Goal: Task Accomplishment & Management: Complete application form

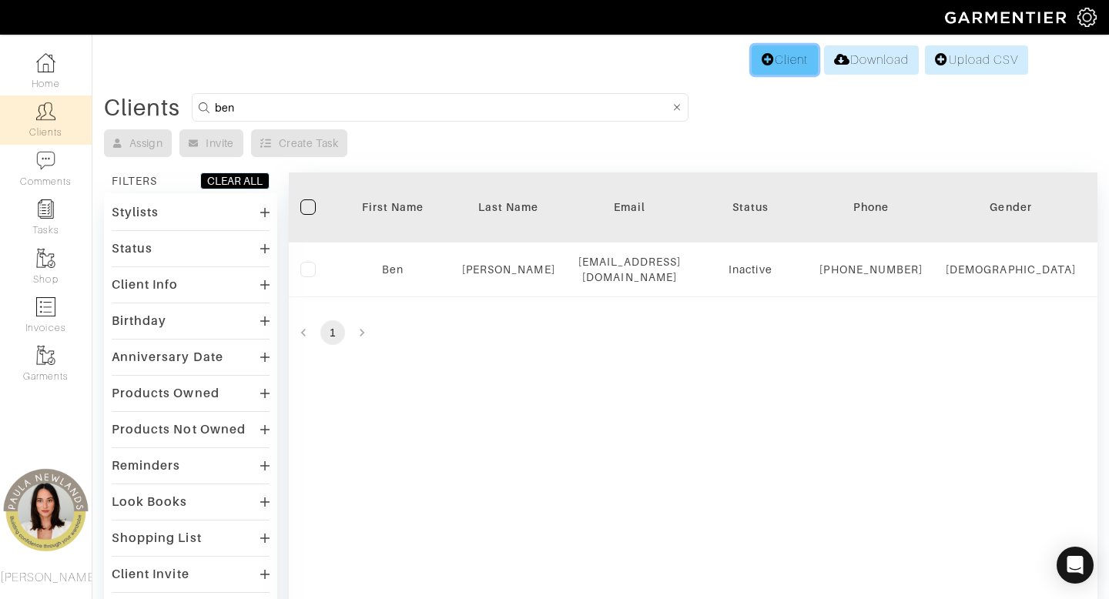
click at [776, 62] on link "Client" at bounding box center [785, 59] width 66 height 29
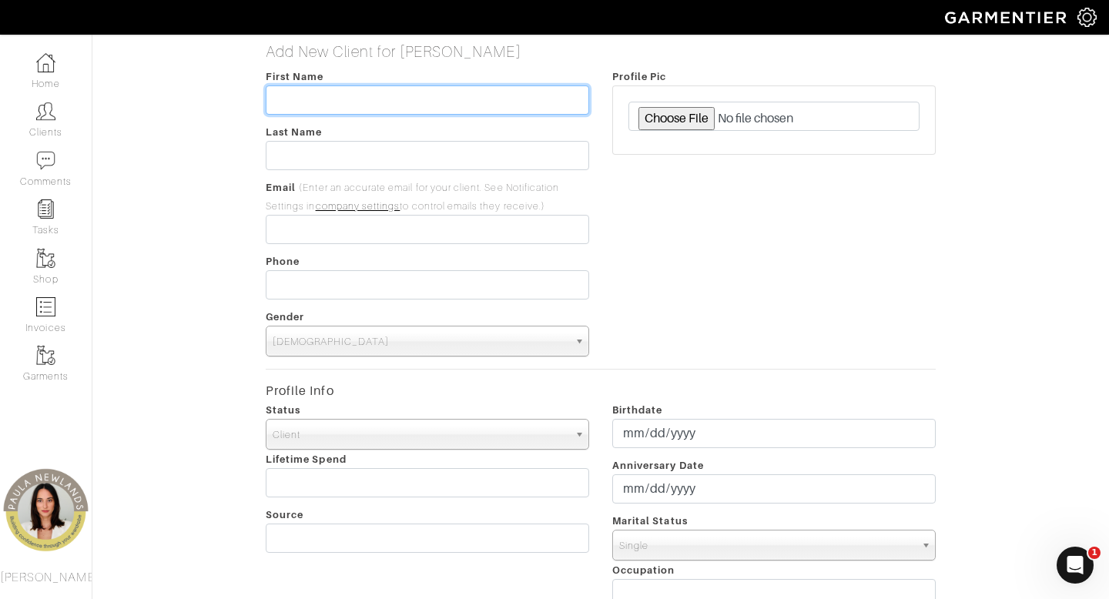
click at [391, 108] on input "text" at bounding box center [428, 99] width 324 height 29
type input "Cassie"
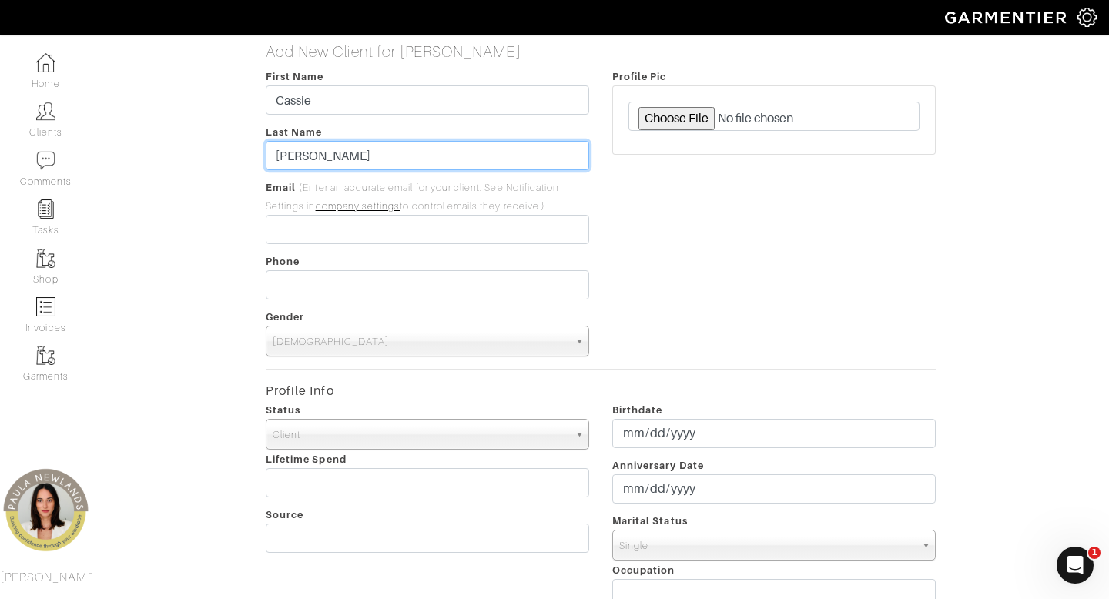
type input "[PERSON_NAME]"
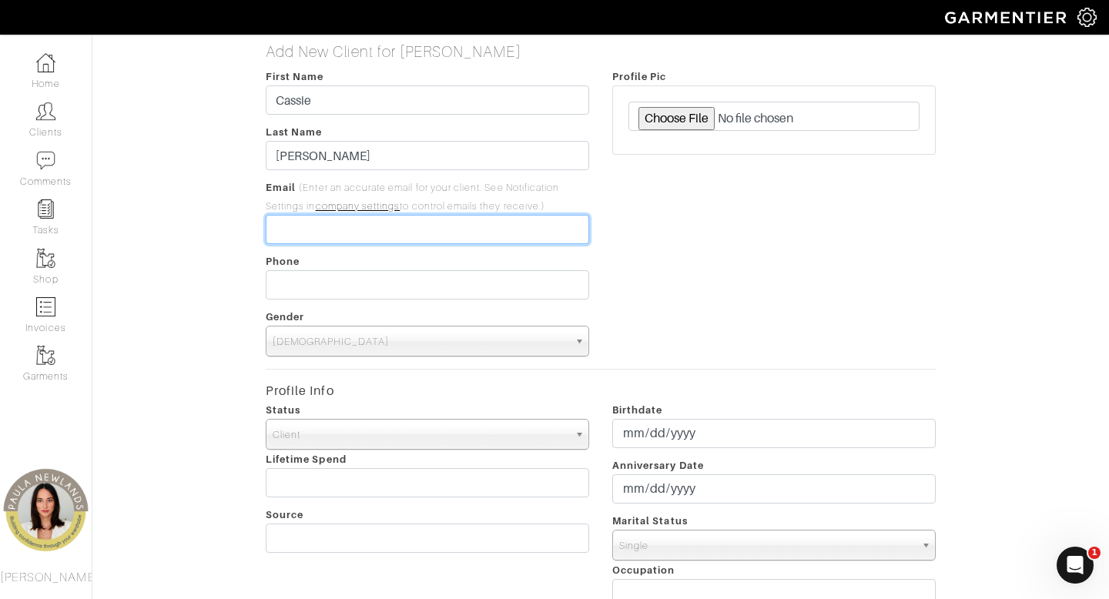
paste input "[EMAIL_ADDRESS][DOMAIN_NAME]"
type input "[EMAIL_ADDRESS][DOMAIN_NAME]"
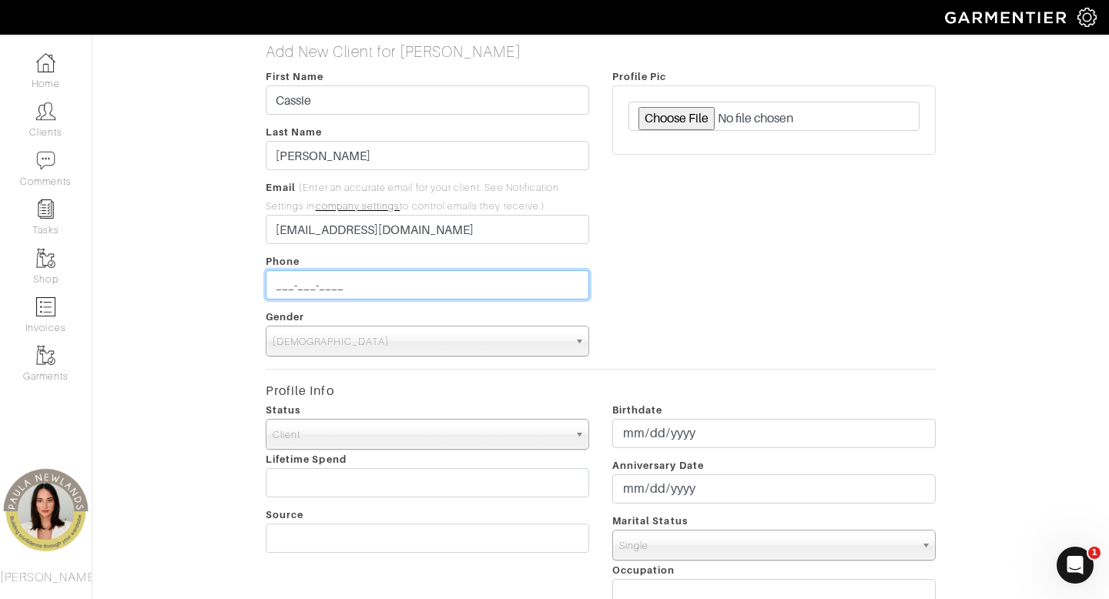
click at [416, 283] on input "___-___-____" at bounding box center [428, 284] width 324 height 29
type input "[PHONE_NUMBER]"
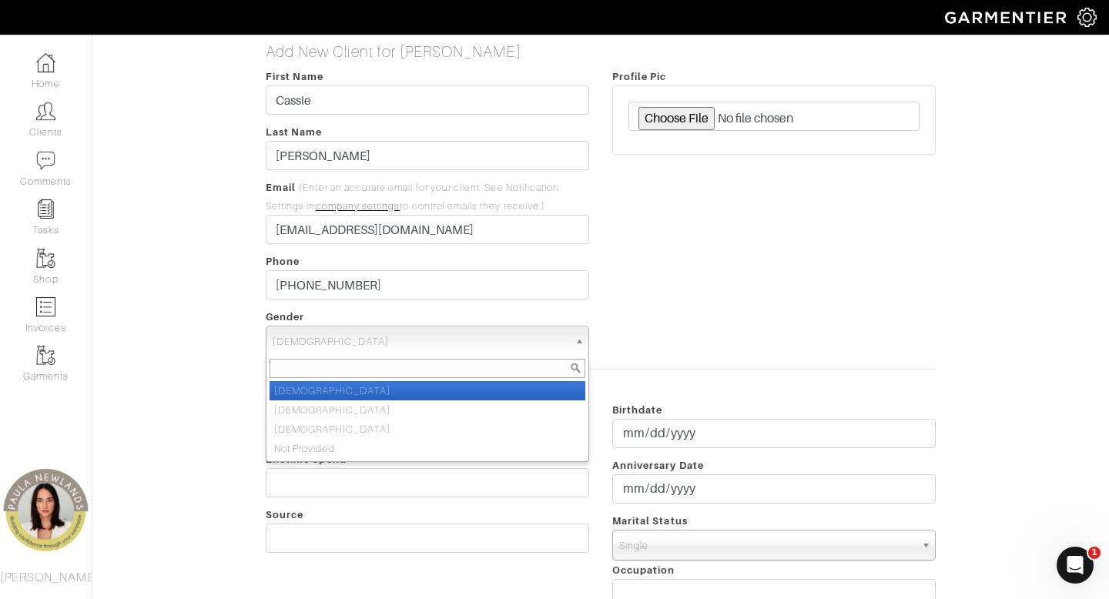
click at [303, 335] on span "Male" at bounding box center [421, 342] width 296 height 31
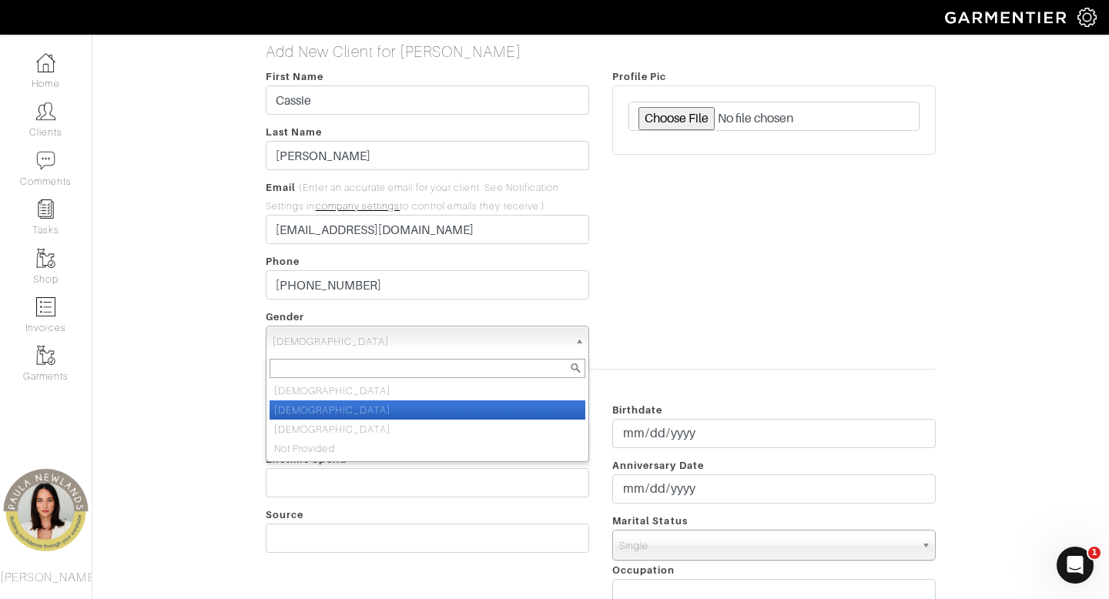
click at [332, 405] on li "Female" at bounding box center [428, 410] width 316 height 19
select select "Female"
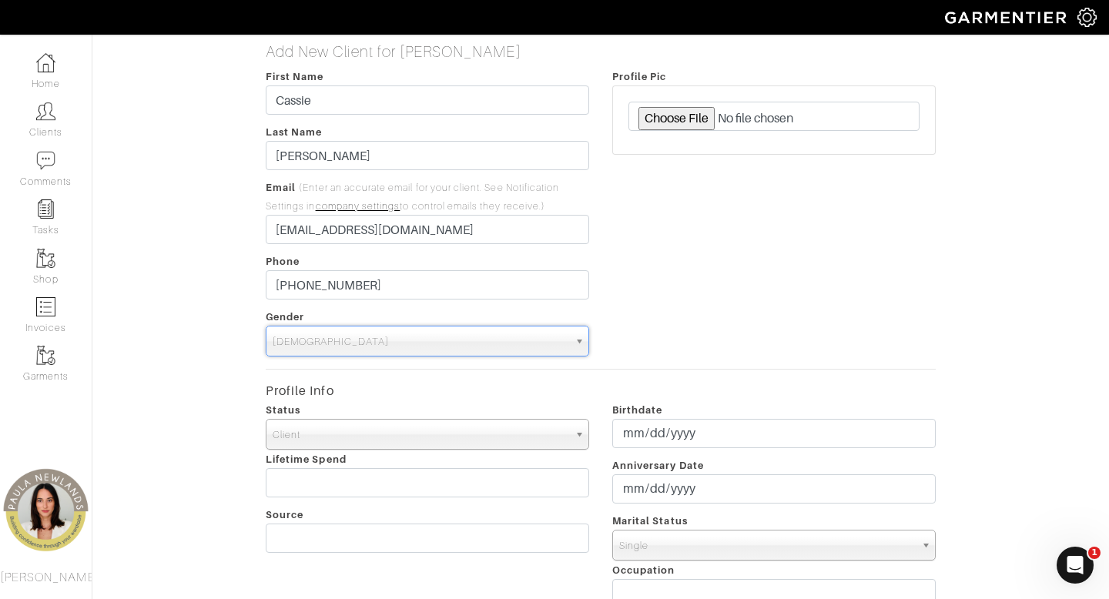
scroll to position [523, 0]
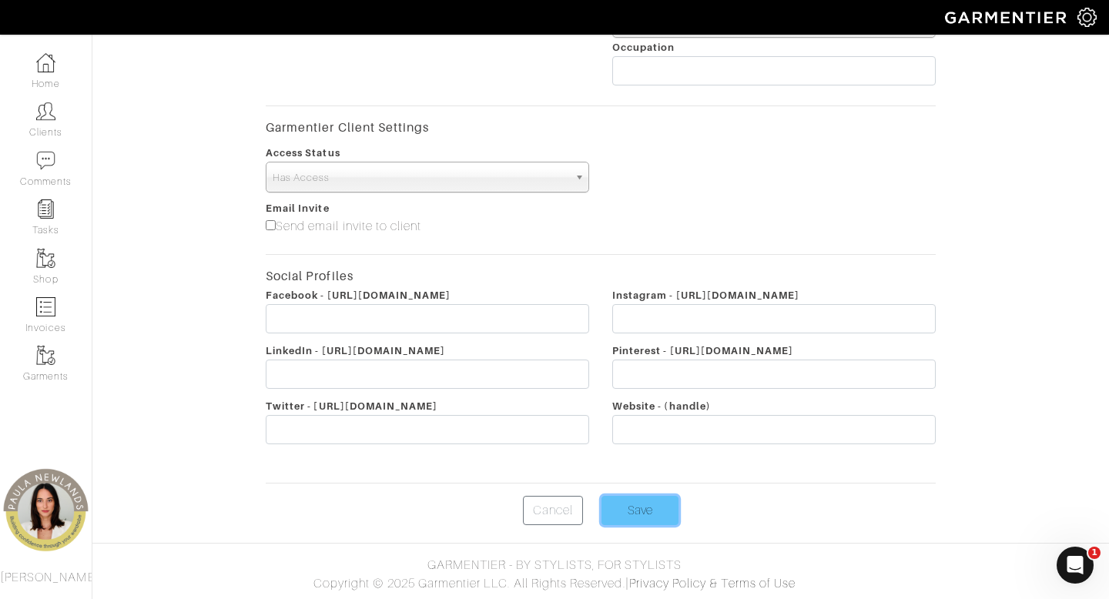
click at [646, 506] on input "Save" at bounding box center [640, 510] width 77 height 29
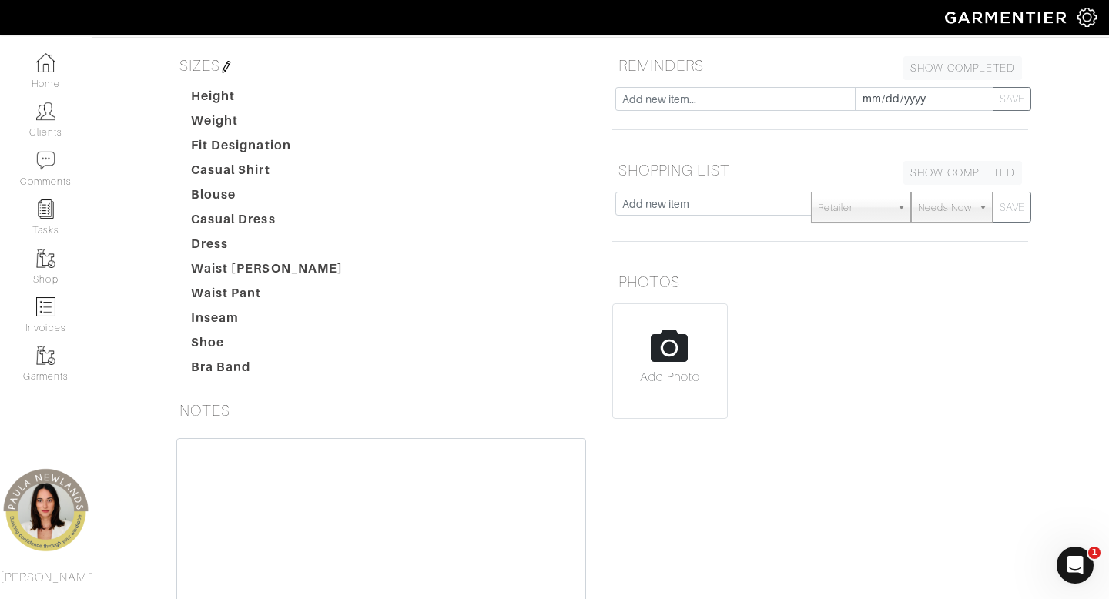
scroll to position [178, 0]
drag, startPoint x: 330, startPoint y: 499, endPoint x: 330, endPoint y: 481, distance: 18.5
click at [330, 495] on textarea at bounding box center [381, 536] width 410 height 196
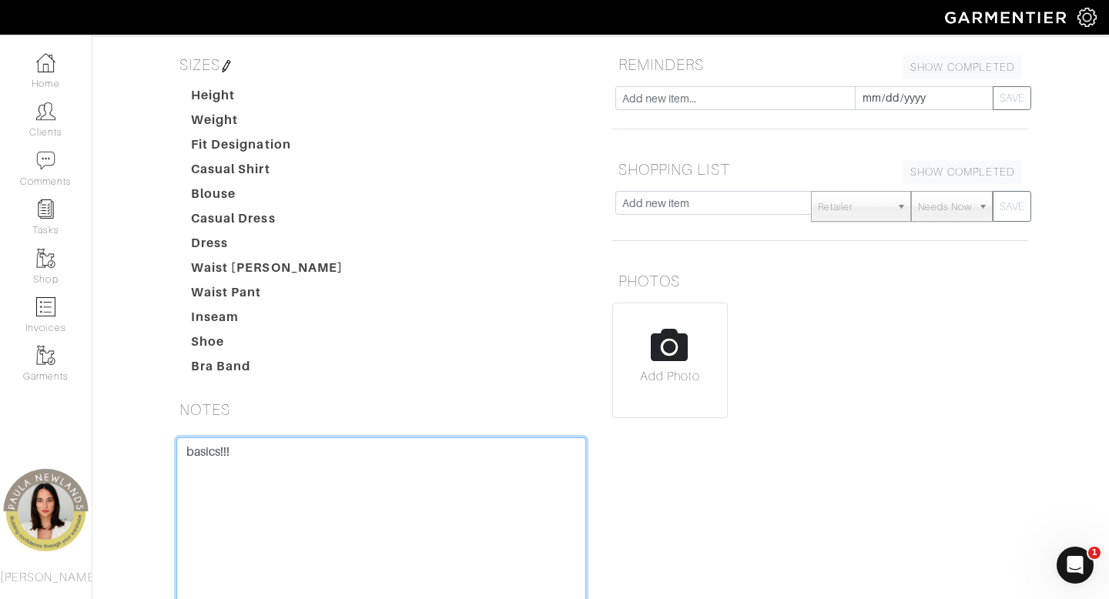
scroll to position [18, 0]
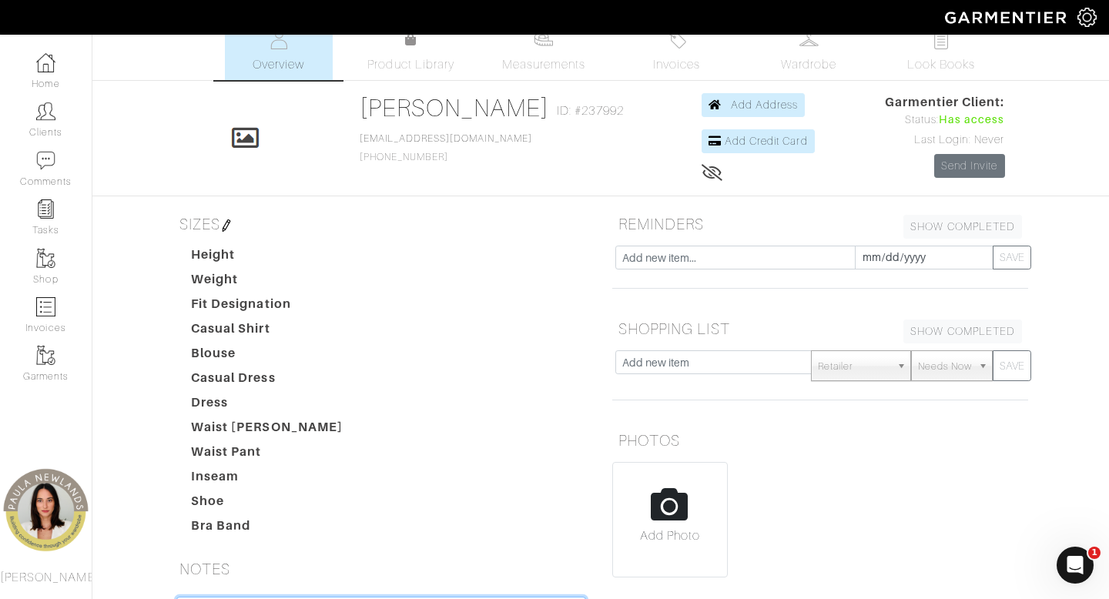
type textarea "basics!!!"
click at [231, 214] on h5 "SIZES" at bounding box center [381, 224] width 416 height 31
click at [233, 223] on img at bounding box center [226, 226] width 12 height 12
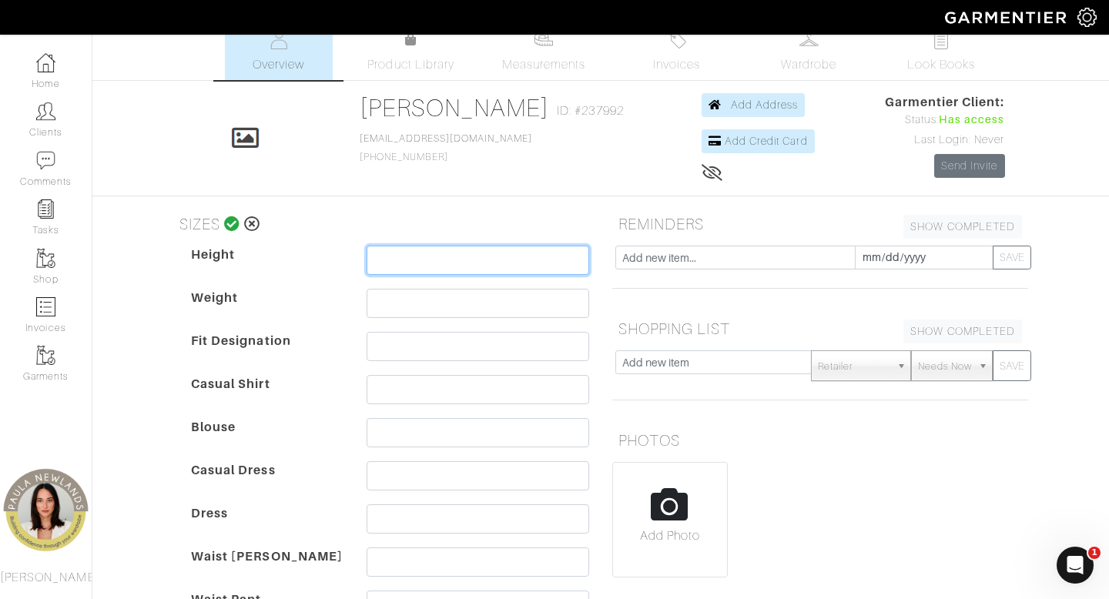
click at [393, 256] on input "text" at bounding box center [478, 260] width 223 height 29
type input "5'7"
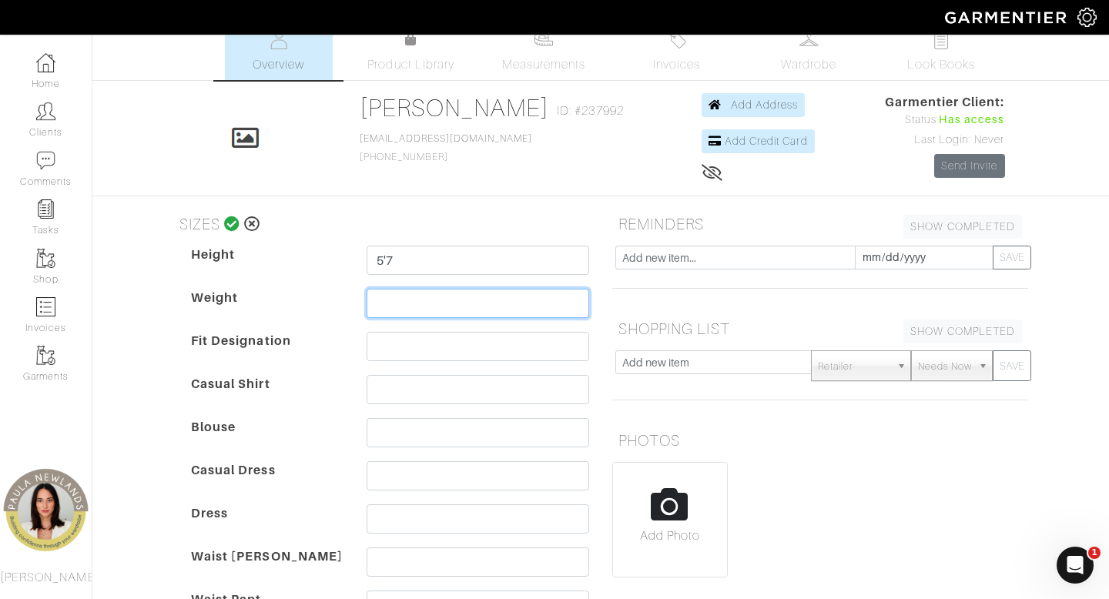
click at [411, 305] on input "text" at bounding box center [478, 303] width 223 height 29
type input "130"
click at [319, 444] on dt "Blouse" at bounding box center [267, 439] width 176 height 43
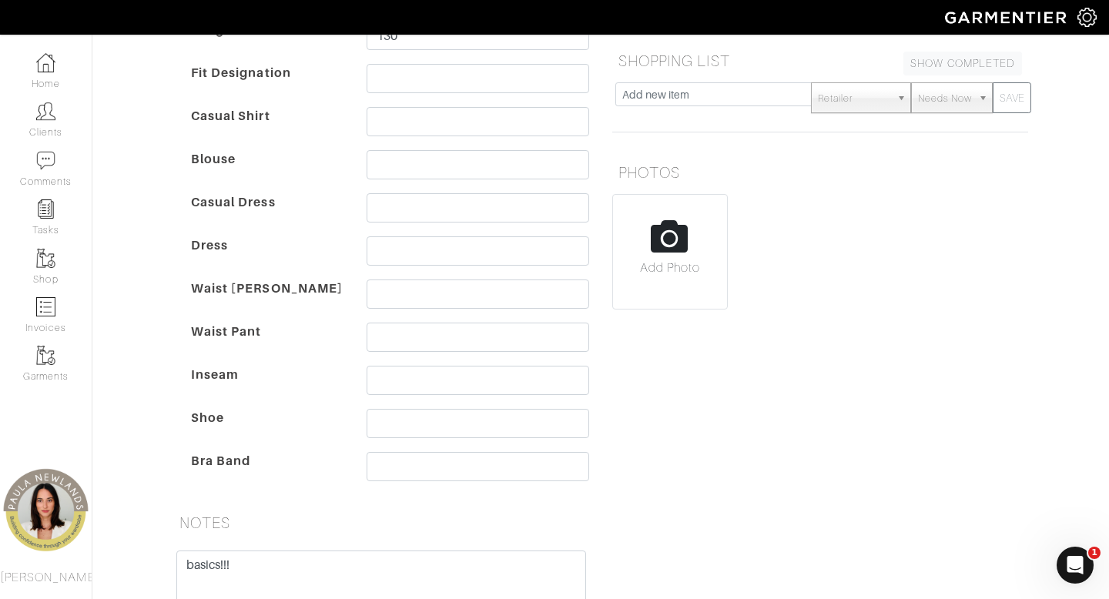
scroll to position [287, 0]
click at [453, 301] on input "text" at bounding box center [478, 293] width 223 height 29
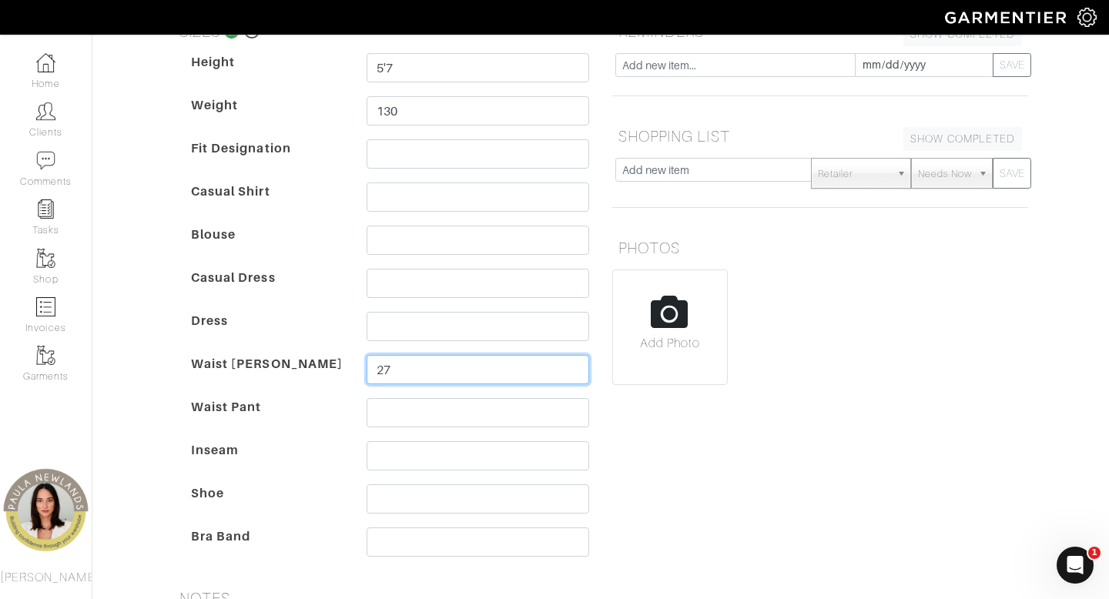
scroll to position [203, 0]
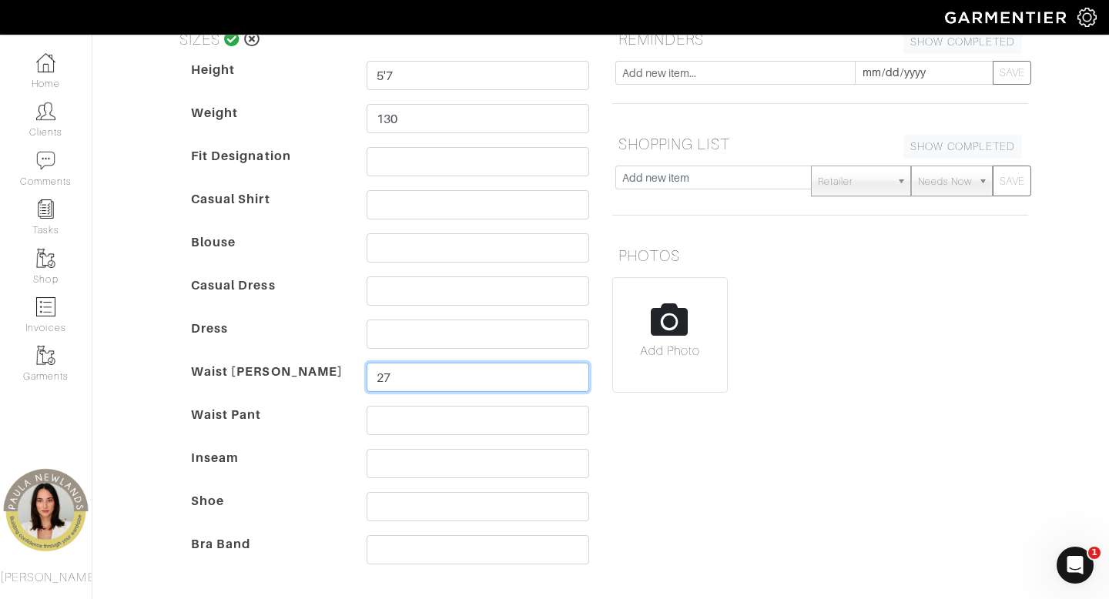
type input "27"
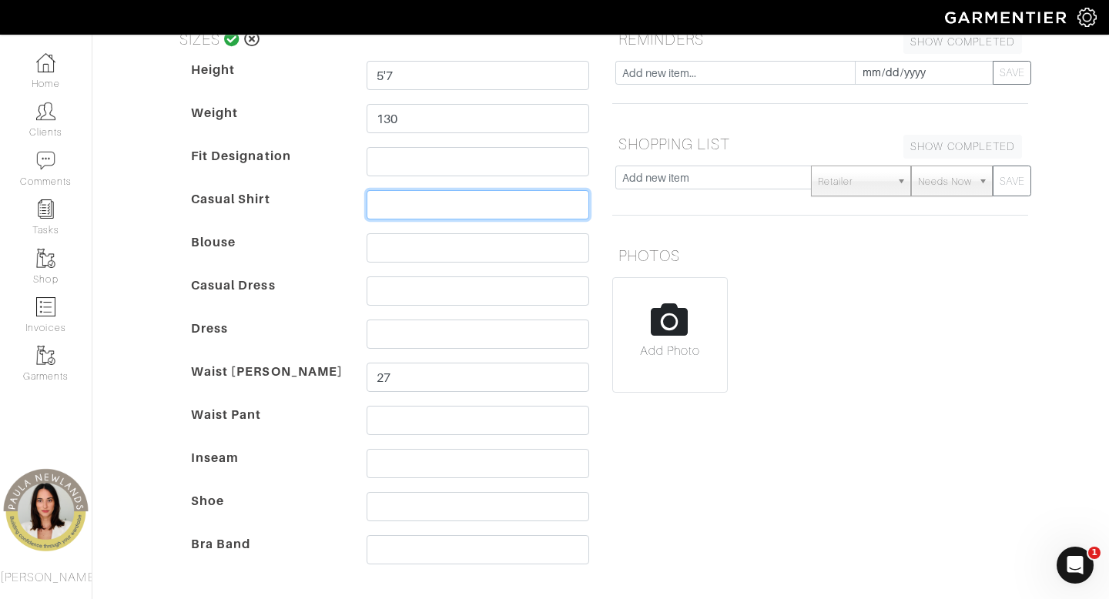
click at [406, 206] on input "text" at bounding box center [478, 204] width 223 height 29
type input "4"
click at [170, 316] on div "SIZES Height 5'7 Weight 130 Fit Designation Casual Shirt 4 Blouse Casual Dress …" at bounding box center [381, 301] width 439 height 555
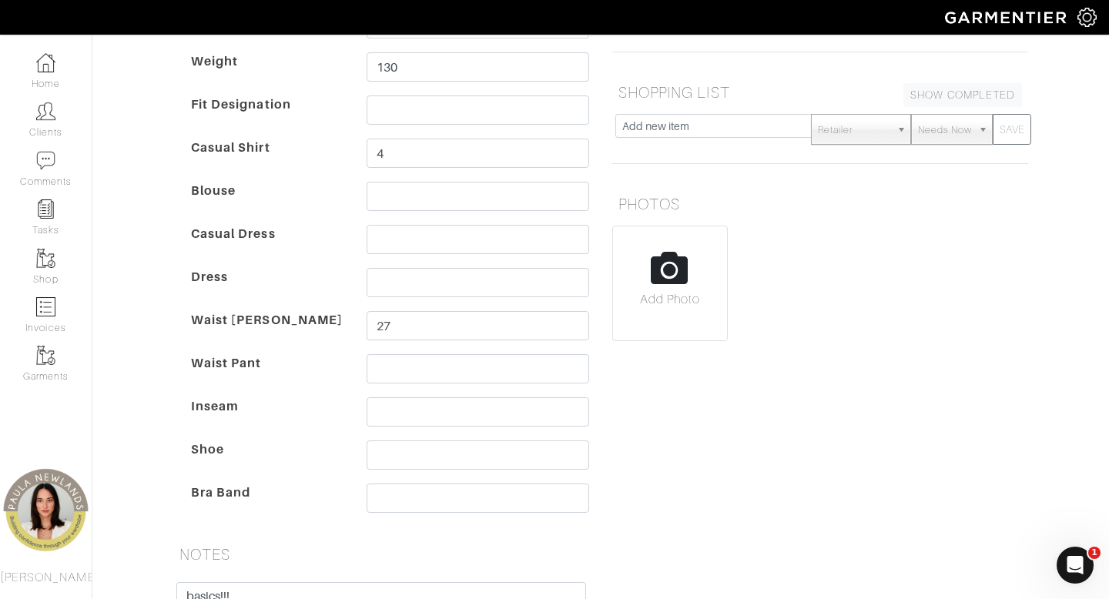
scroll to position [256, 0]
click at [396, 461] on input "text" at bounding box center [478, 454] width 223 height 29
type input "8"
click at [145, 295] on div "[PERSON_NAME] Overview Overview Measurements Product Library Invoices Wardrobe …" at bounding box center [554, 309] width 1109 height 1045
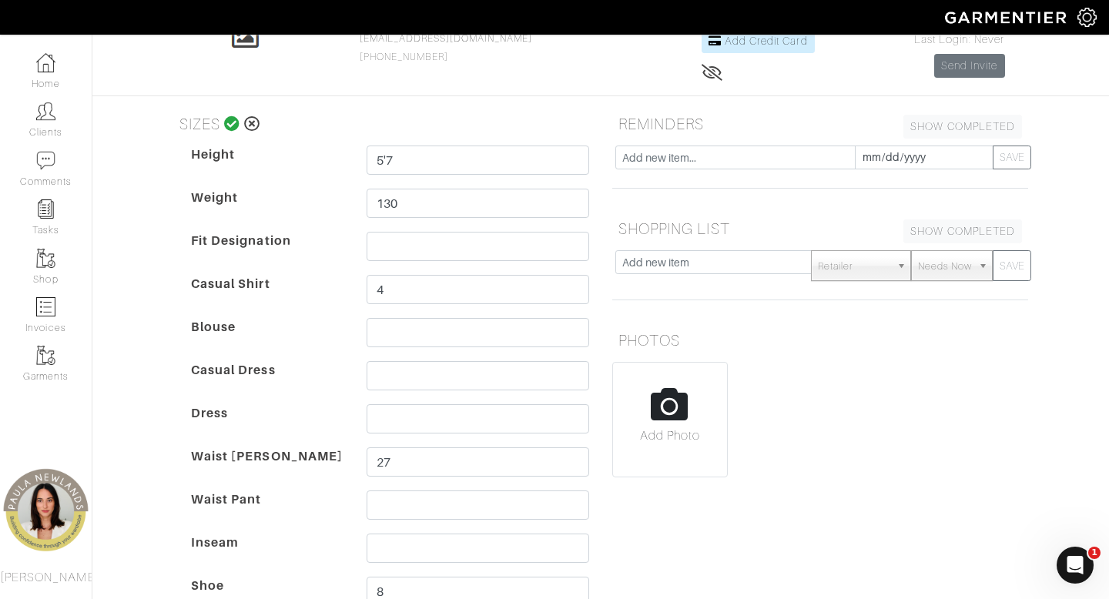
scroll to position [119, 0]
click at [377, 337] on input "text" at bounding box center [478, 331] width 223 height 29
type input "Small"
click at [230, 125] on icon at bounding box center [232, 123] width 16 height 15
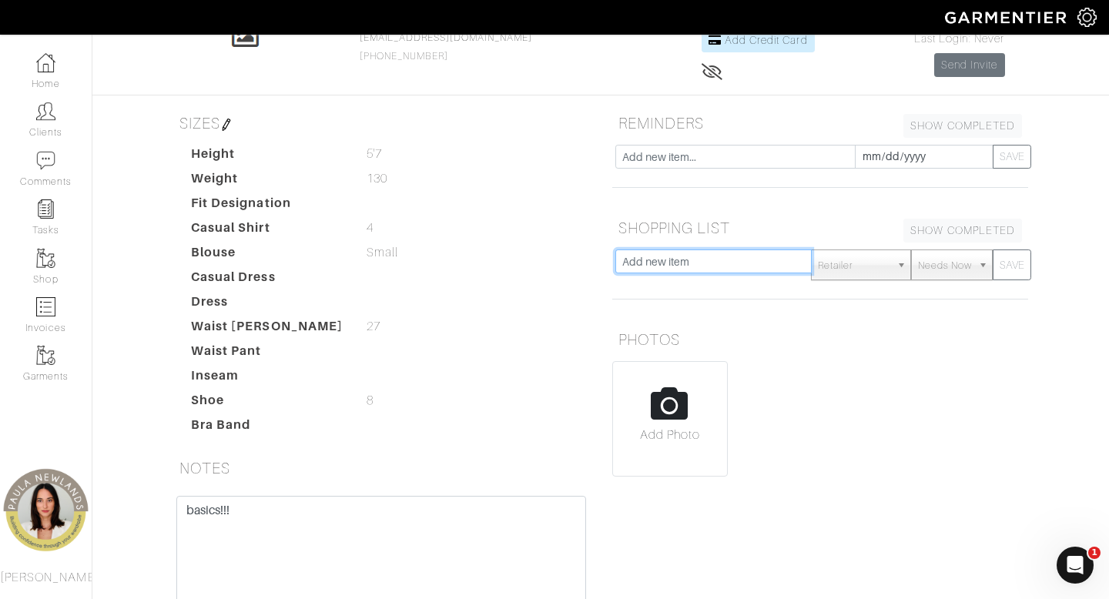
click at [697, 264] on input "text" at bounding box center [713, 262] width 196 height 24
type input "blazer"
click at [993, 250] on button "SAVE" at bounding box center [1012, 265] width 39 height 31
type input "to9ps"
click at [993, 250] on button "SAVE" at bounding box center [1012, 265] width 39 height 31
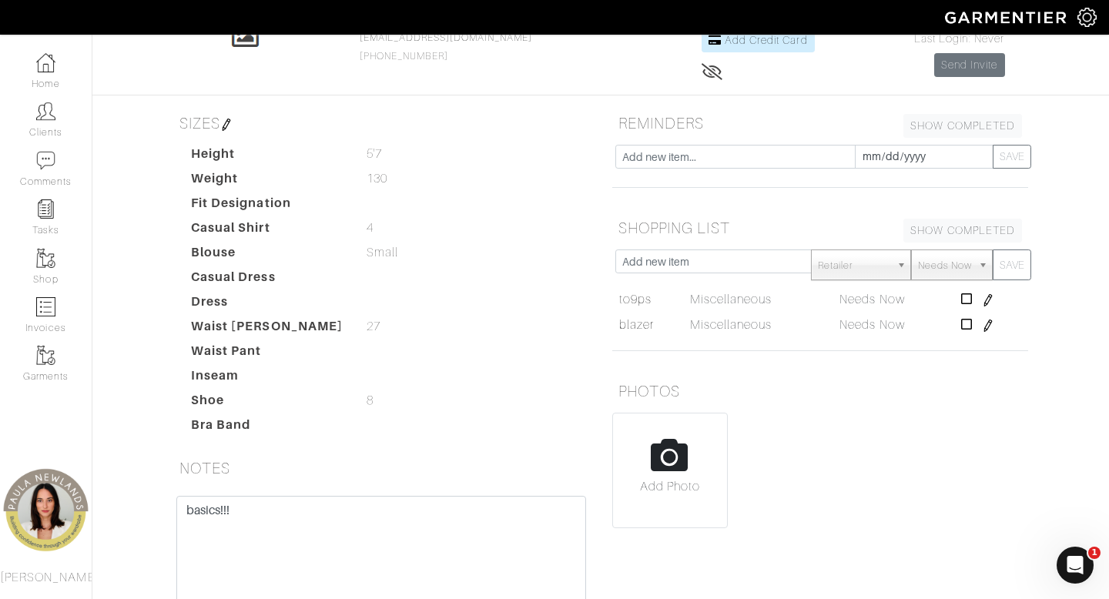
click at [987, 328] on img at bounding box center [988, 326] width 12 height 12
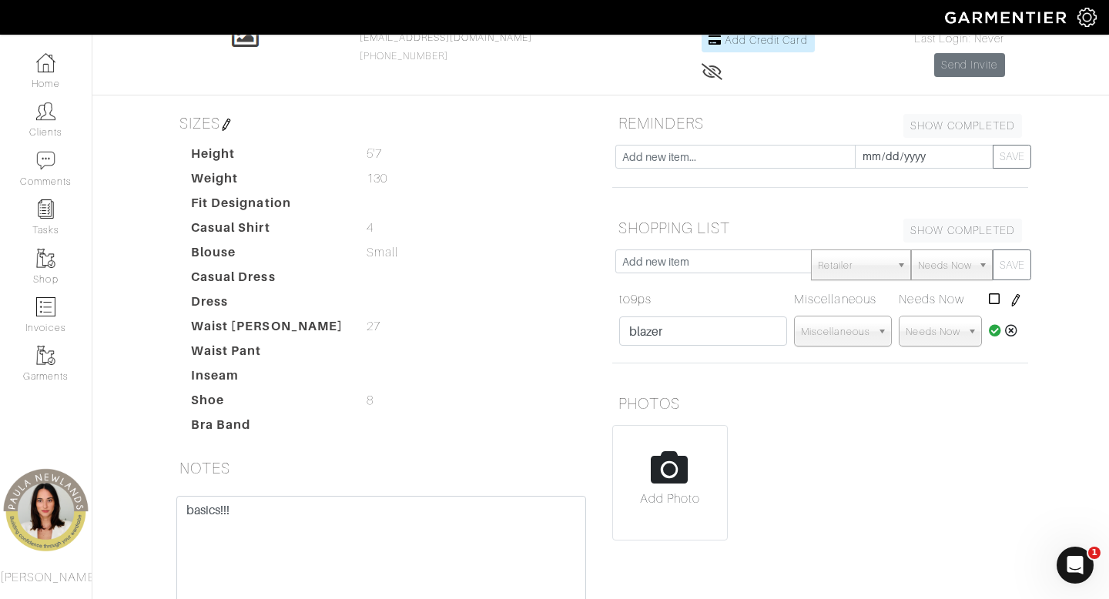
click at [993, 332] on icon at bounding box center [995, 330] width 13 height 12
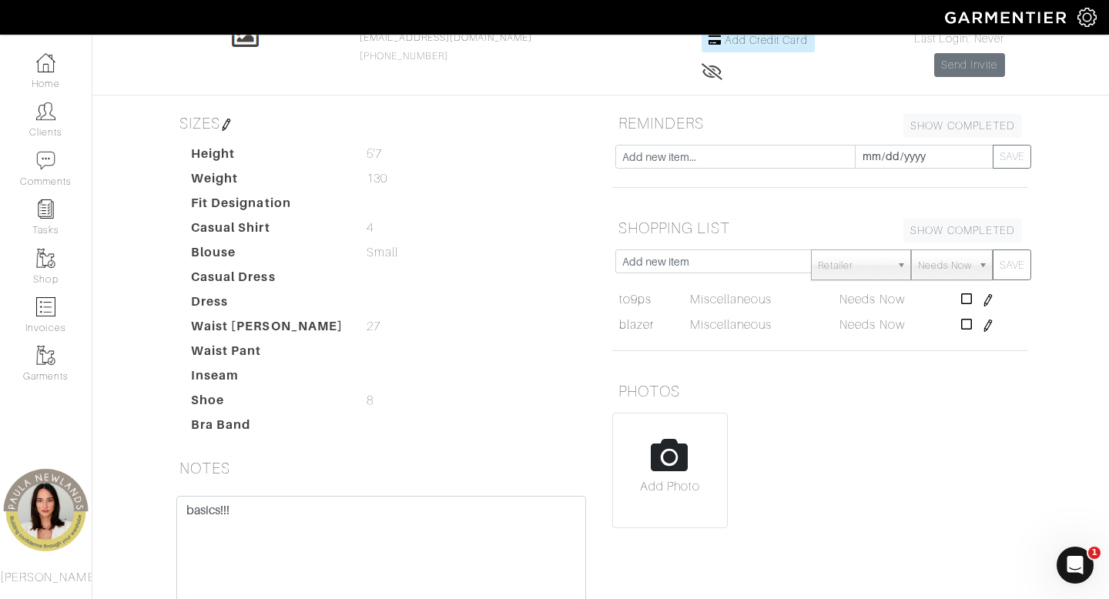
click at [987, 299] on img at bounding box center [988, 300] width 12 height 12
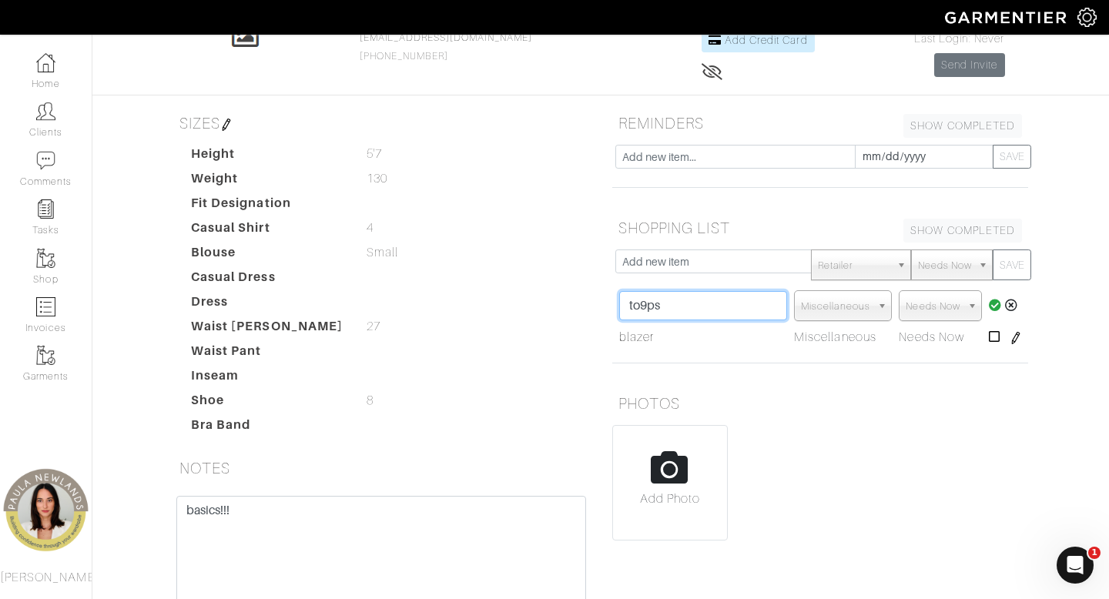
click at [647, 312] on input "to9ps" at bounding box center [703, 305] width 168 height 29
click at [706, 299] on input "tops" at bounding box center [703, 305] width 168 height 29
type input "tops/blouses"
click at [994, 308] on icon at bounding box center [995, 305] width 13 height 12
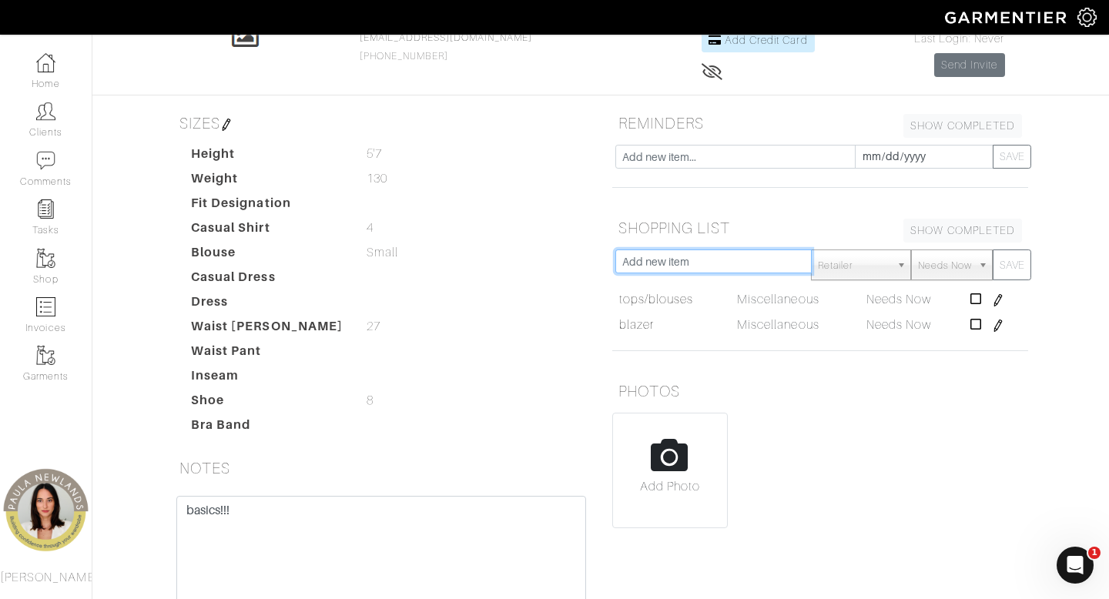
click at [736, 260] on input "text" at bounding box center [713, 262] width 196 height 24
click at [844, 512] on div "Add Photo" at bounding box center [820, 471] width 416 height 116
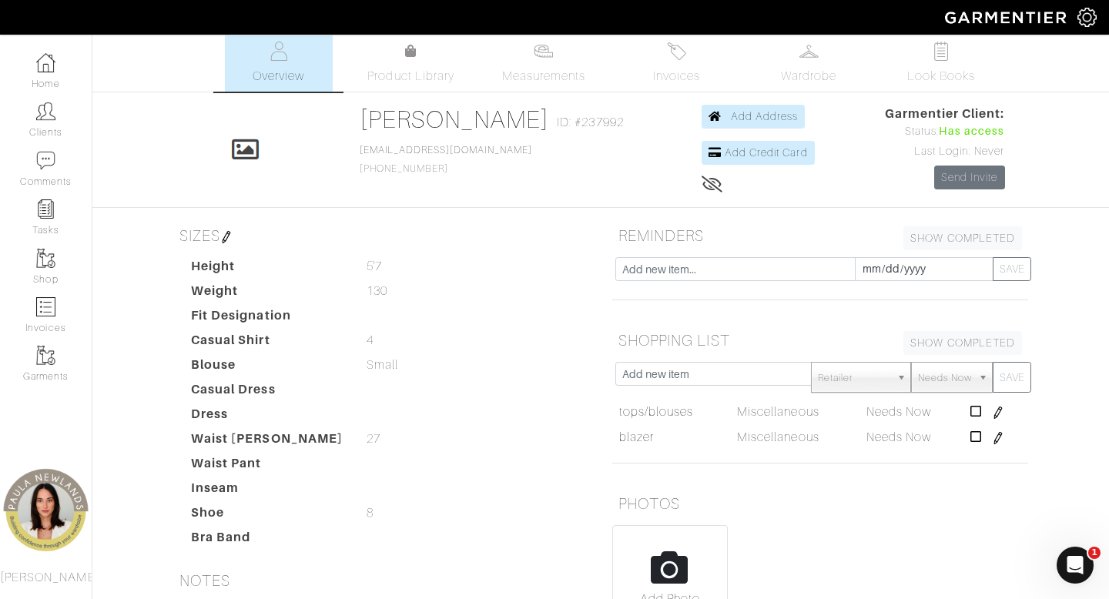
scroll to position [0, 0]
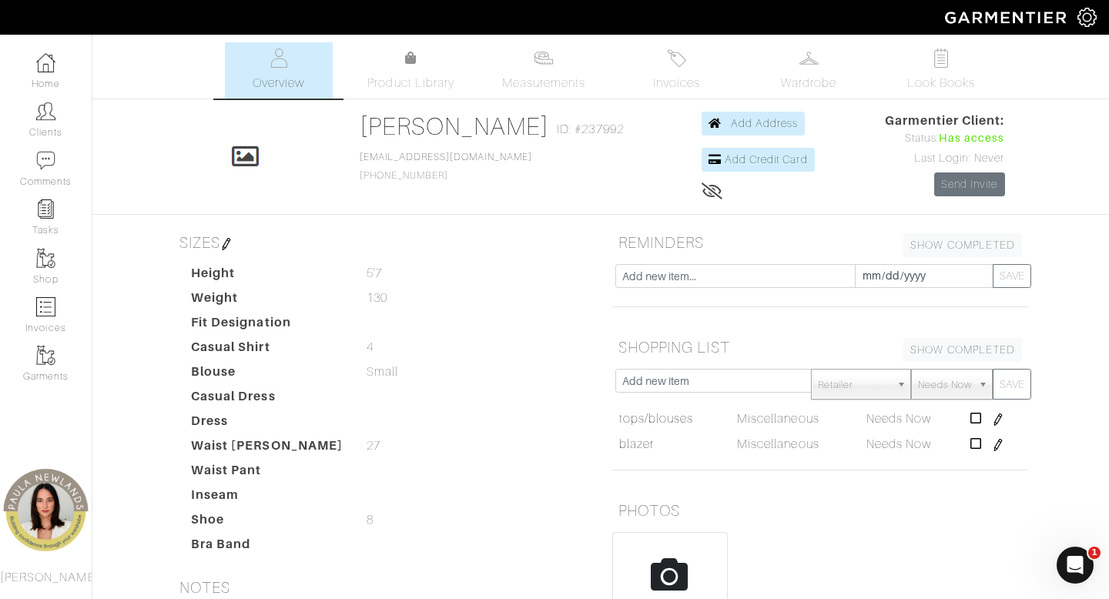
click at [230, 240] on img at bounding box center [226, 244] width 12 height 12
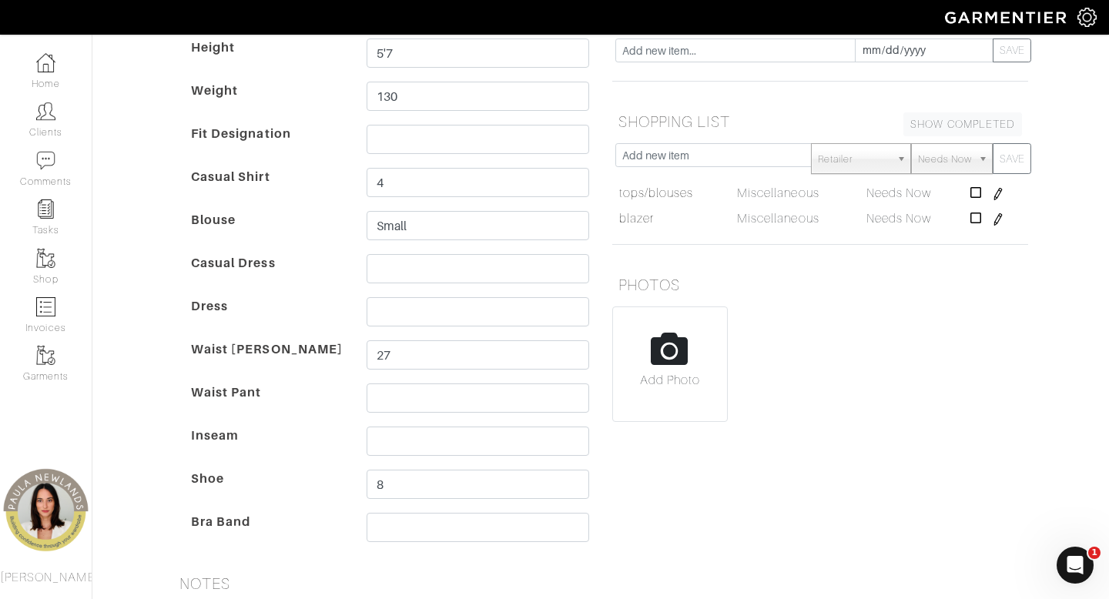
scroll to position [225, 0]
click at [464, 357] on input "27" at bounding box center [478, 355] width 223 height 29
type input "26"
click at [375, 188] on input "4" at bounding box center [478, 183] width 223 height 29
type input "2/4"
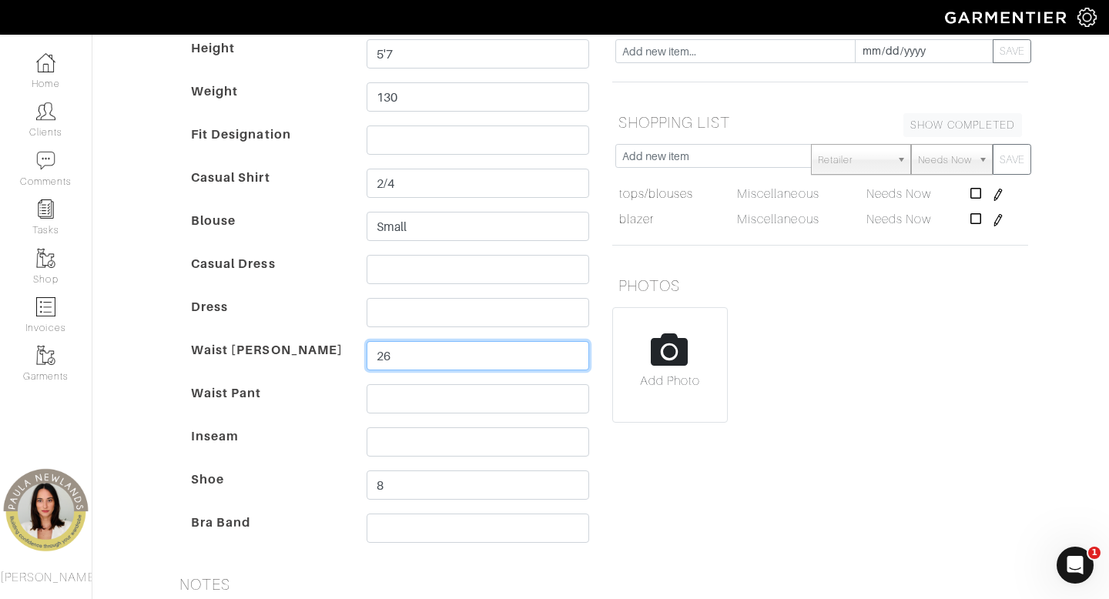
click at [428, 361] on input "26" at bounding box center [478, 355] width 223 height 29
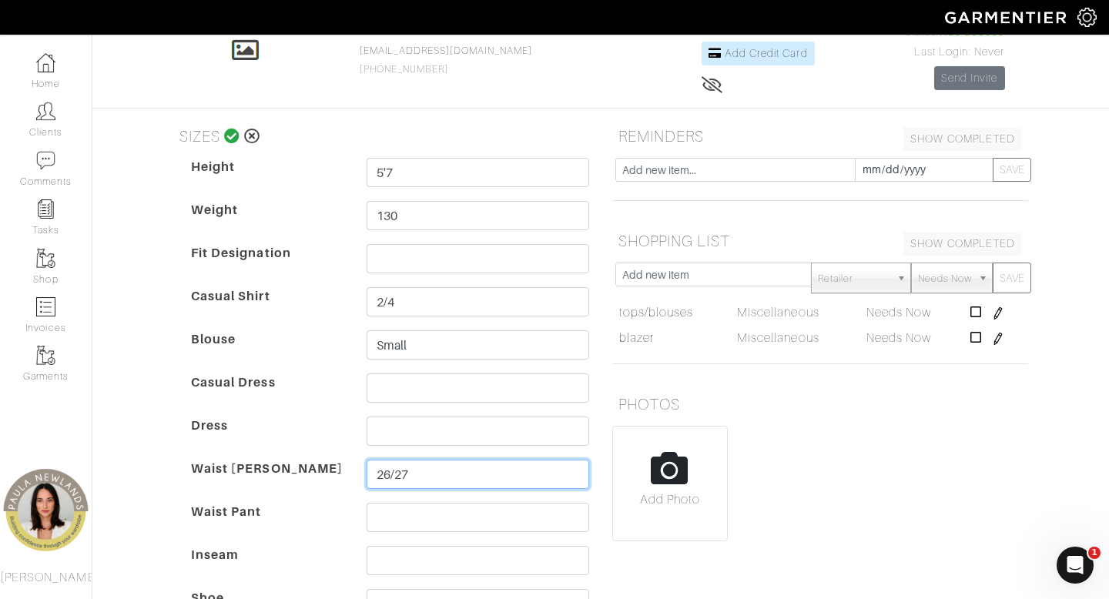
scroll to position [0, 0]
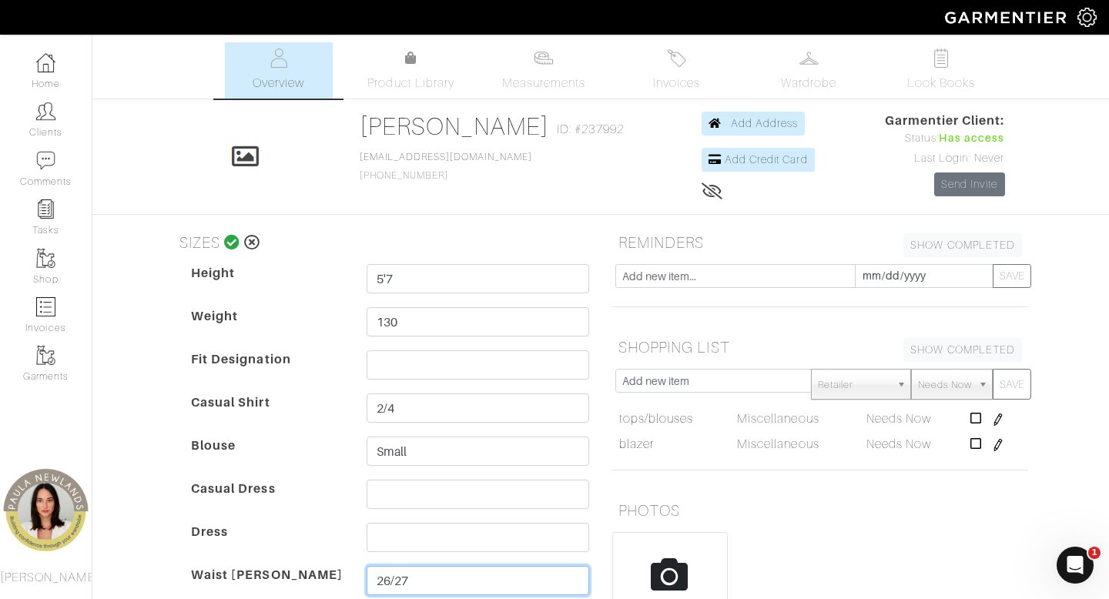
type input "26/27"
click at [233, 246] on icon at bounding box center [232, 242] width 16 height 15
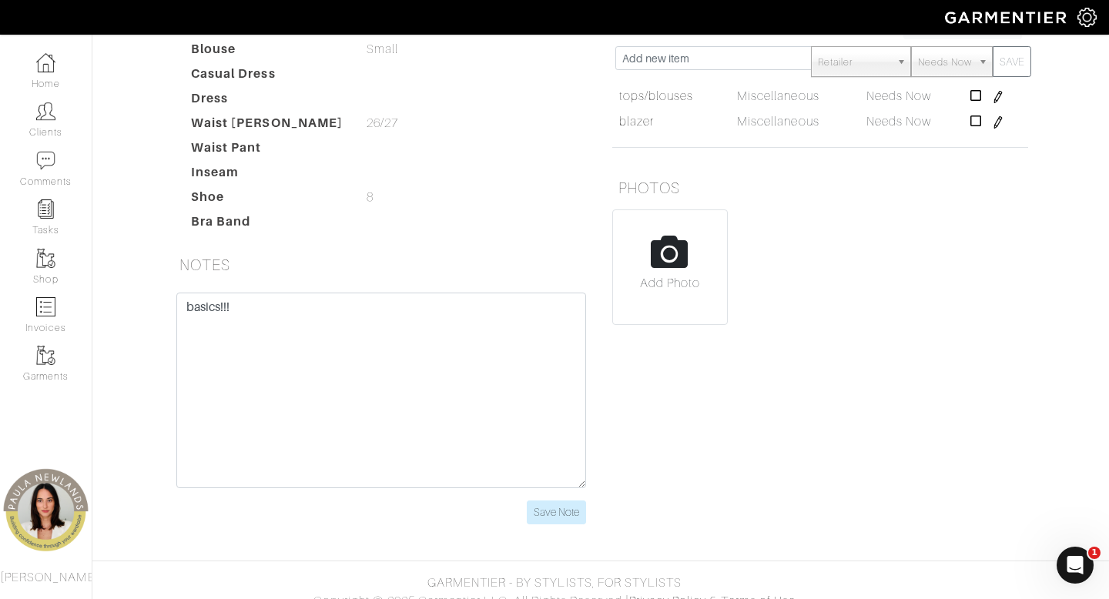
scroll to position [340, 0]
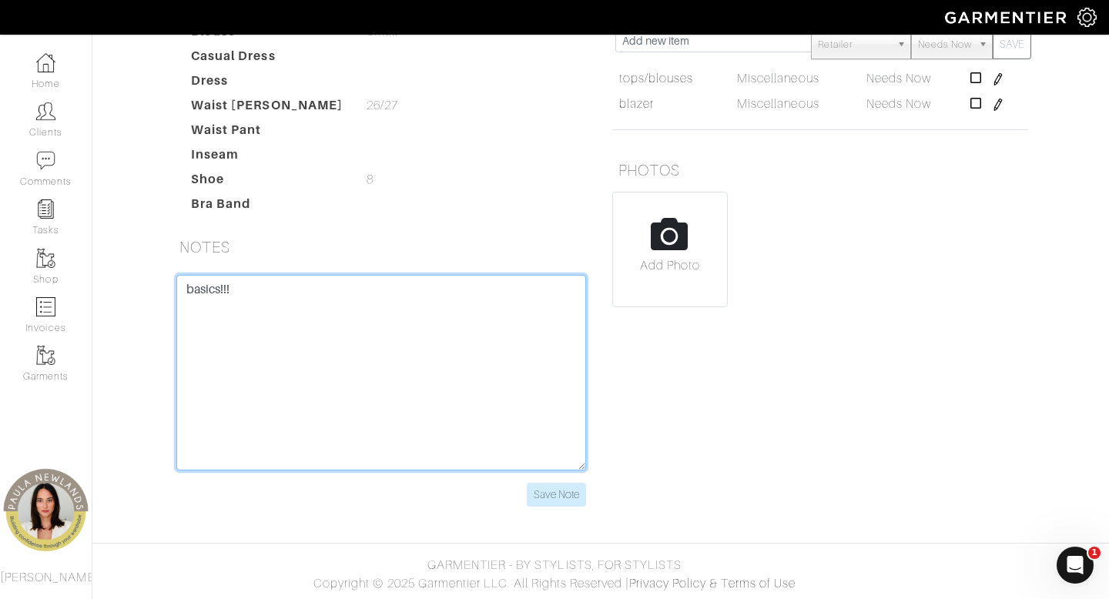
click at [471, 310] on textarea "basics!!!" at bounding box center [381, 373] width 410 height 196
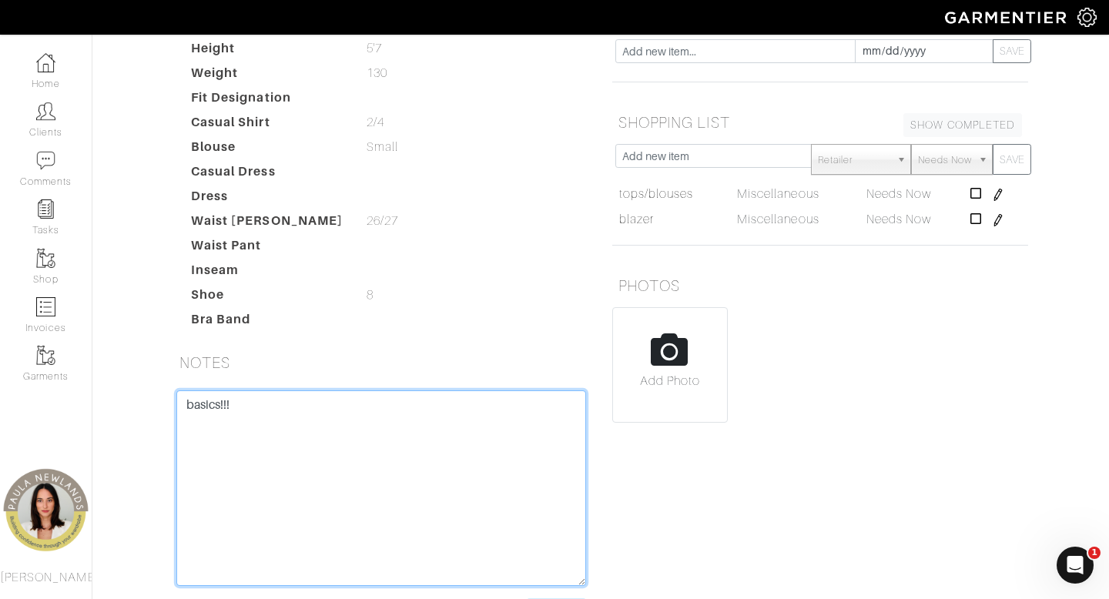
type textarea "basics!!!"
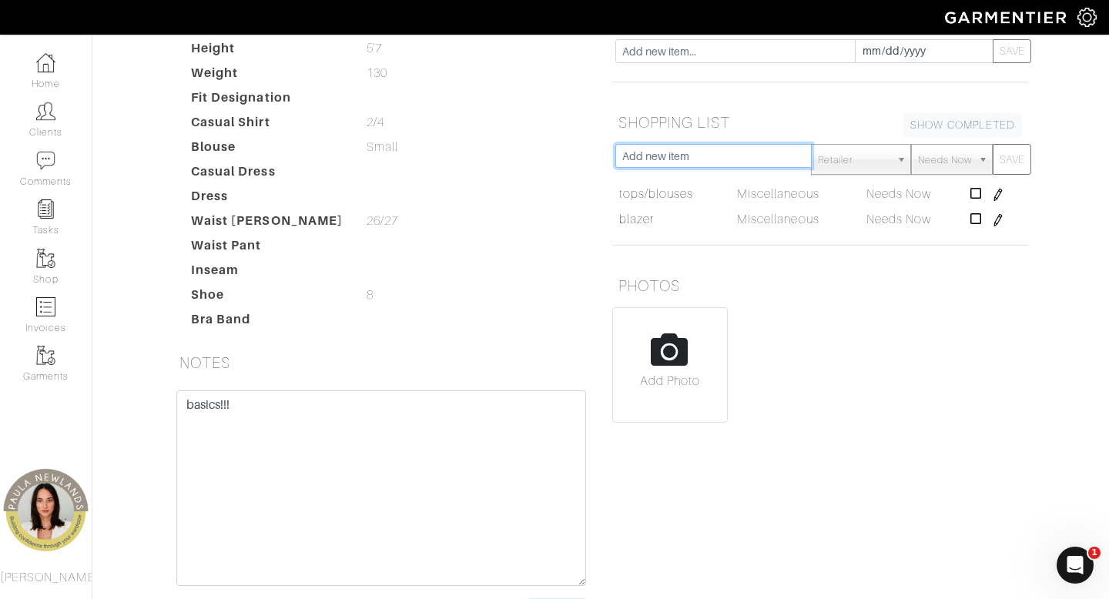
click at [712, 161] on input "text" at bounding box center [713, 156] width 196 height 24
type input "tan leather jacket"
click at [993, 144] on button "SAVE" at bounding box center [1012, 159] width 39 height 31
type input "button down"
click at [993, 144] on button "SAVE" at bounding box center [1012, 159] width 39 height 31
